Goal: Task Accomplishment & Management: Manage account settings

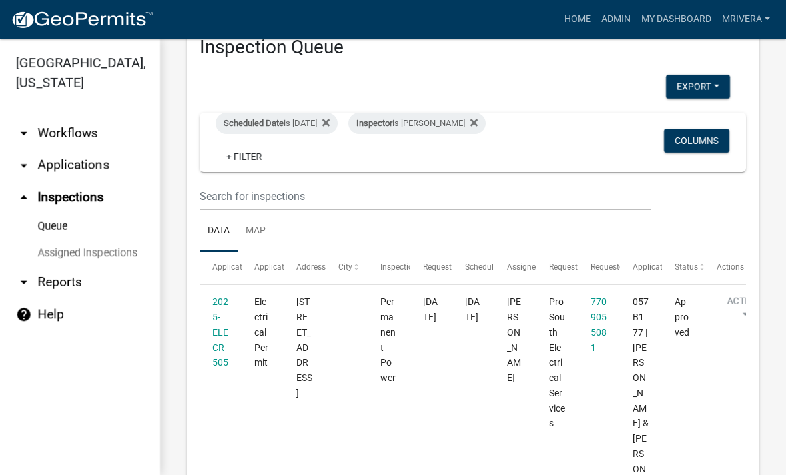
scroll to position [44, 0]
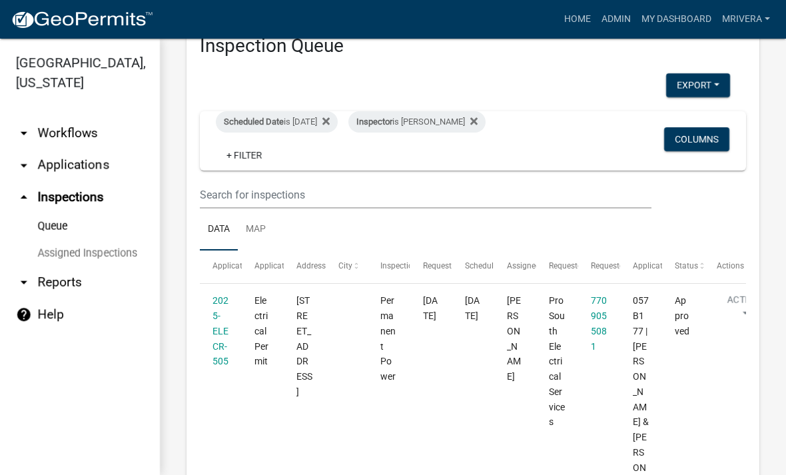
click at [300, 114] on div "Scheduled Date is [DATE]" at bounding box center [277, 121] width 122 height 21
click at [278, 173] on input "[DATE]" at bounding box center [299, 171] width 93 height 27
type input "[DATE]"
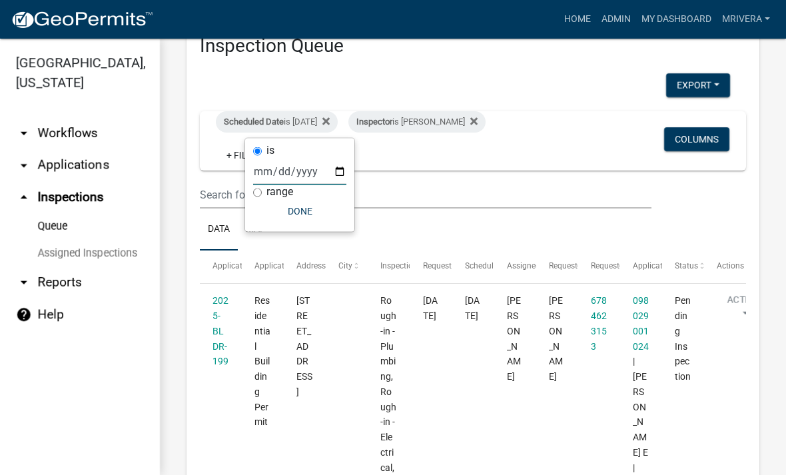
click at [297, 217] on button "Done" at bounding box center [299, 211] width 93 height 24
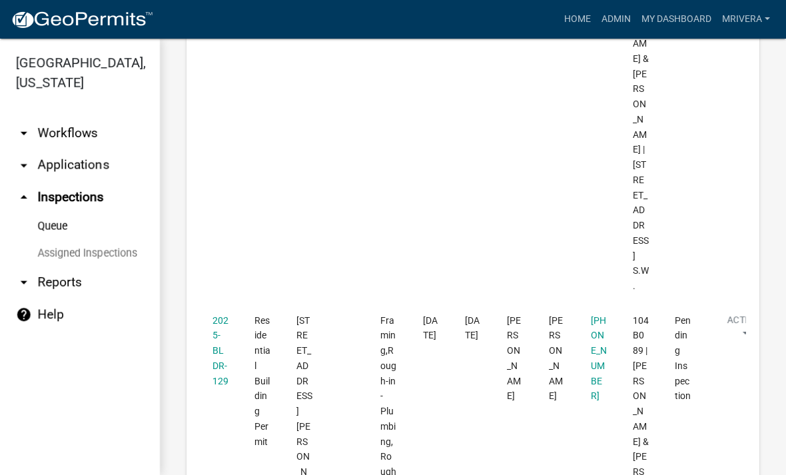
scroll to position [1422, 0]
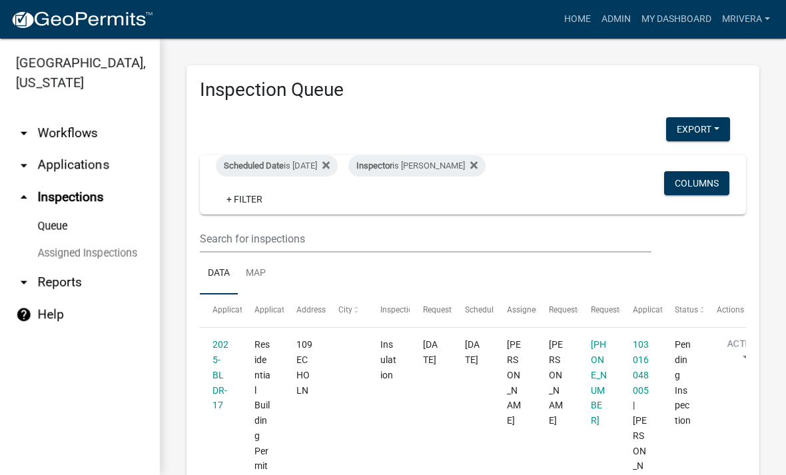
click at [441, 170] on div "Inspector is [PERSON_NAME]" at bounding box center [417, 165] width 137 height 21
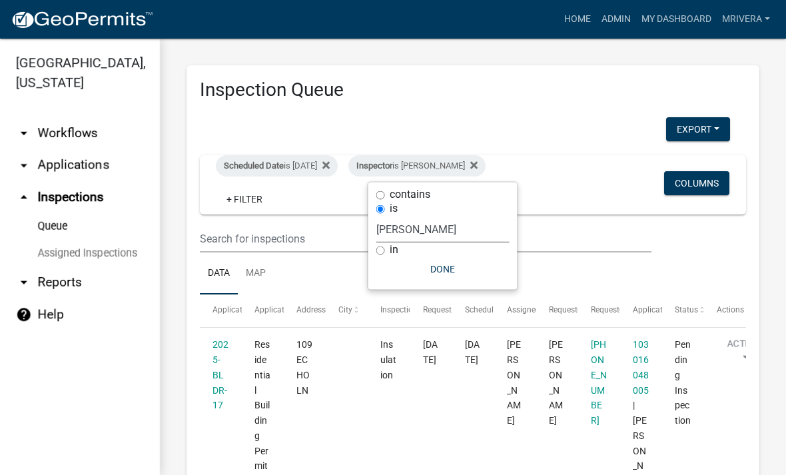
click at [419, 223] on select "Select an option None [PERSON_NAME] [PERSON_NAME] [PERSON_NAME] Quistan [PERSON…" at bounding box center [443, 229] width 133 height 27
select select "a0ea4169-8540-4a2c-b9f4-cf4c1ffdeb95"
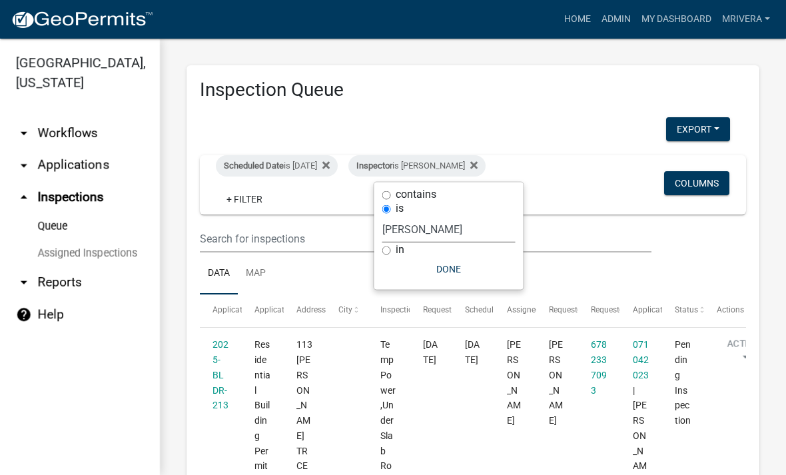
click at [445, 279] on button "Done" at bounding box center [449, 269] width 133 height 24
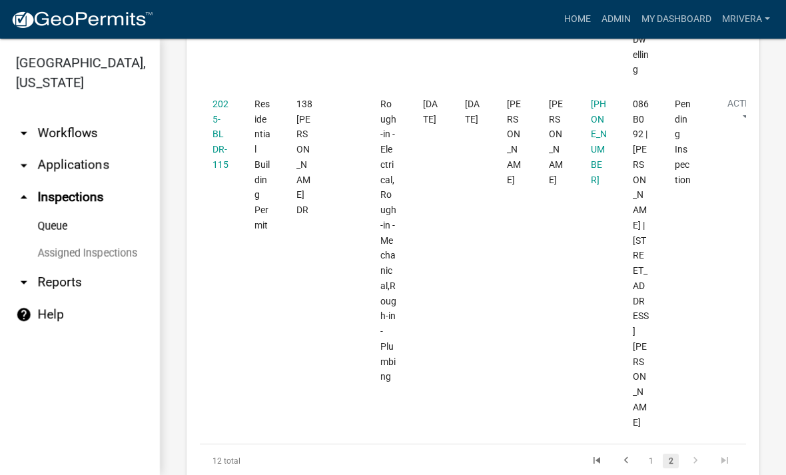
scroll to position [639, 0]
click at [643, 454] on link "1" at bounding box center [651, 461] width 16 height 15
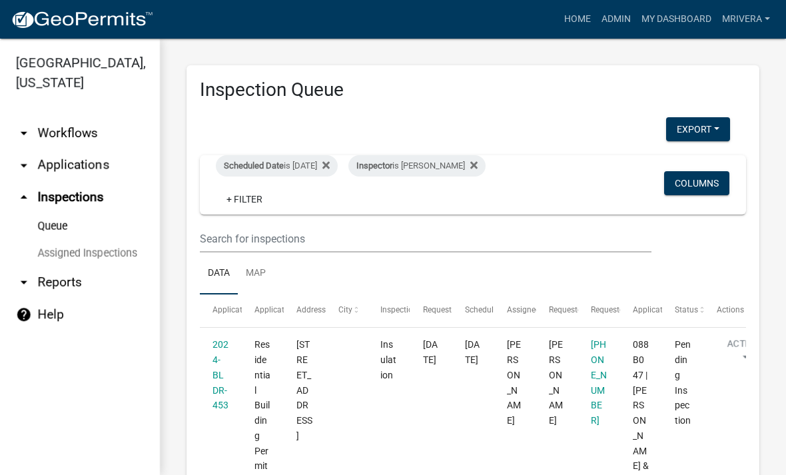
click at [393, 162] on span "Inspector" at bounding box center [375, 166] width 36 height 10
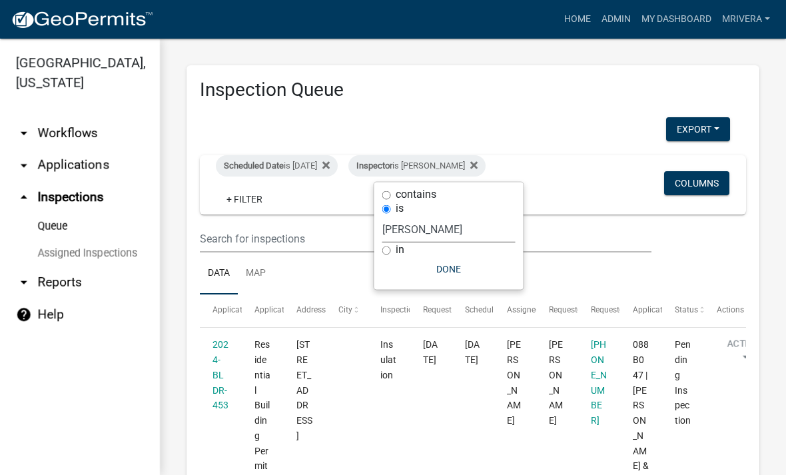
click at [425, 221] on select "Select an option None [PERSON_NAME] [PERSON_NAME] [PERSON_NAME] Quistan [PERSON…" at bounding box center [449, 229] width 133 height 27
select select "07642ab0-564c-47bb-824b-0ccf2da83593"
click at [443, 269] on button "Done" at bounding box center [443, 269] width 133 height 24
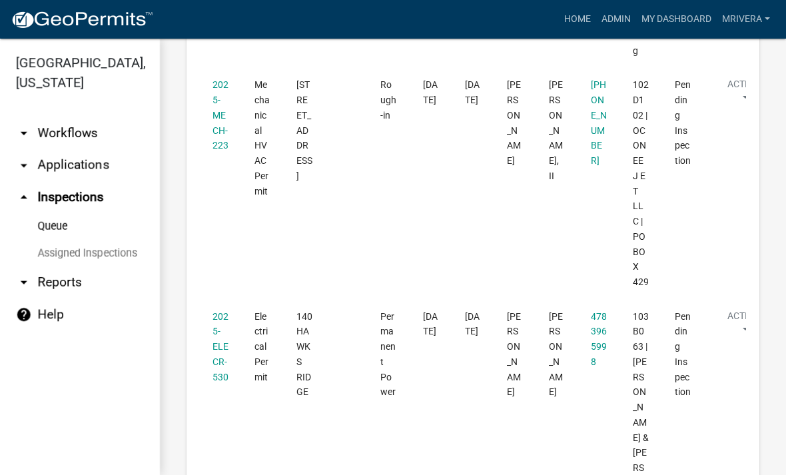
scroll to position [694, 0]
